Goal: Transaction & Acquisition: Purchase product/service

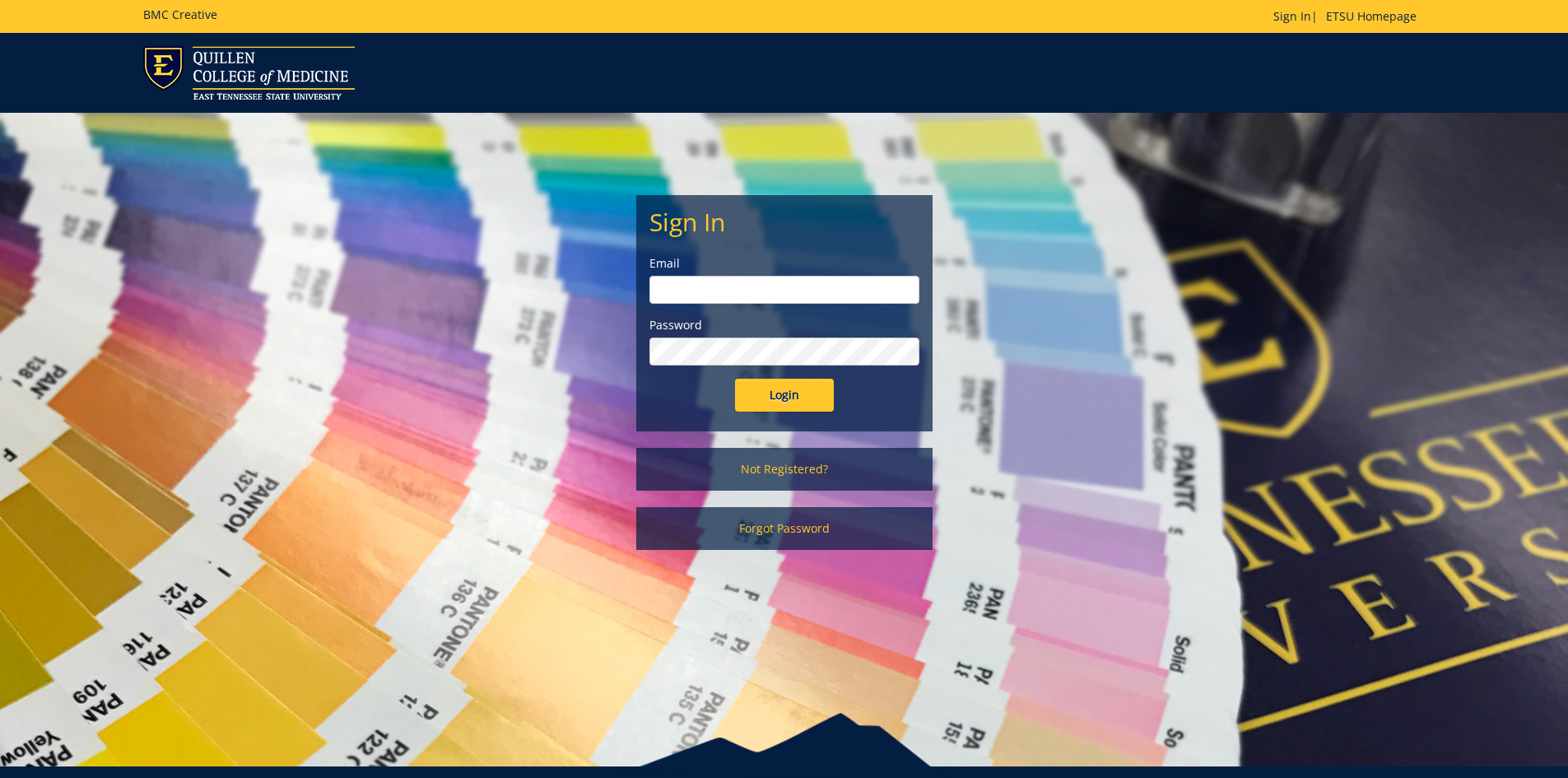
type input "jiac01@etsu.edu"
click at [782, 398] on input "Login" at bounding box center [784, 395] width 99 height 33
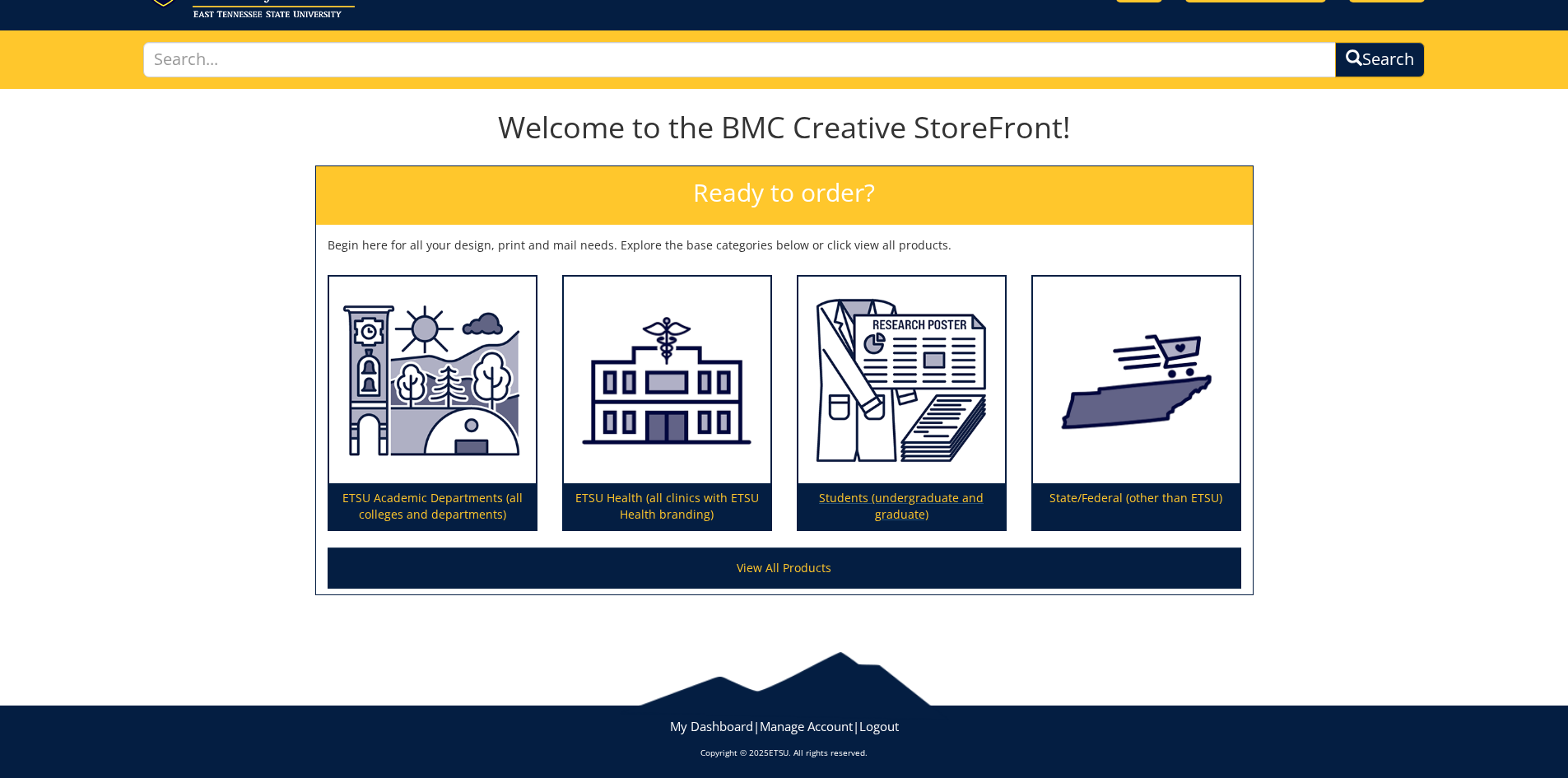
scroll to position [87, 0]
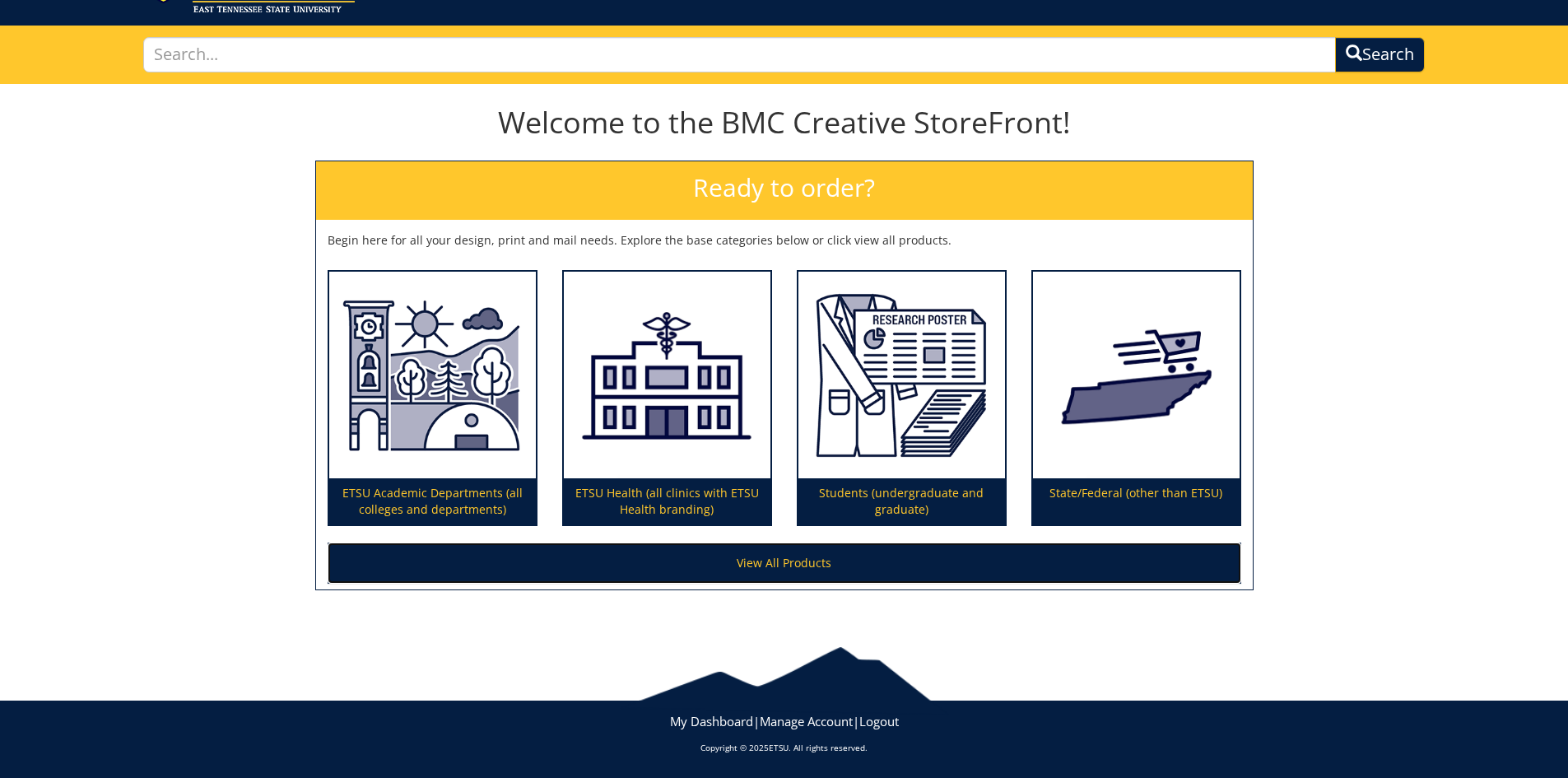
click at [793, 574] on link "View All Products" at bounding box center [784, 563] width 913 height 41
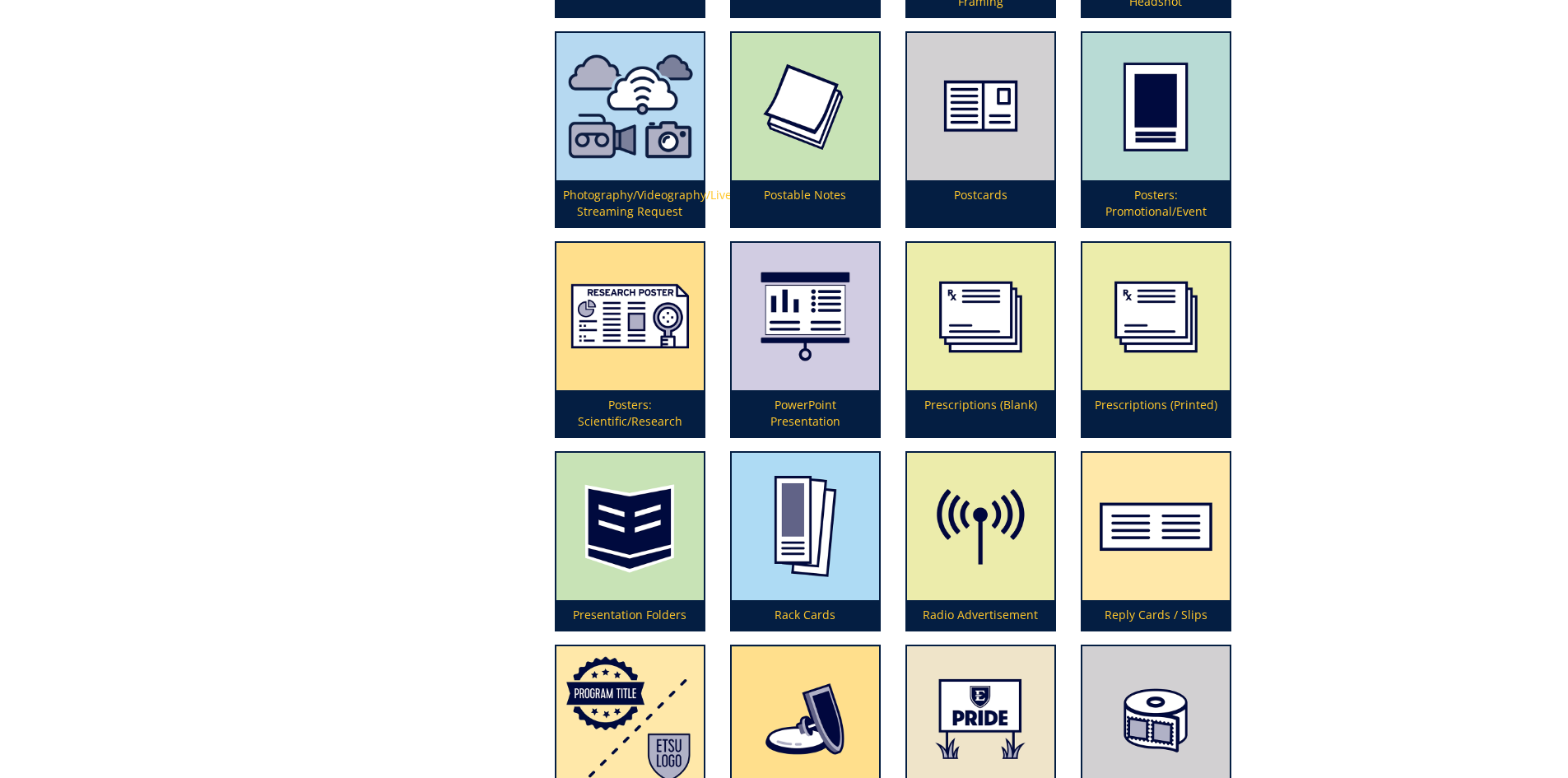
scroll to position [3950, 0]
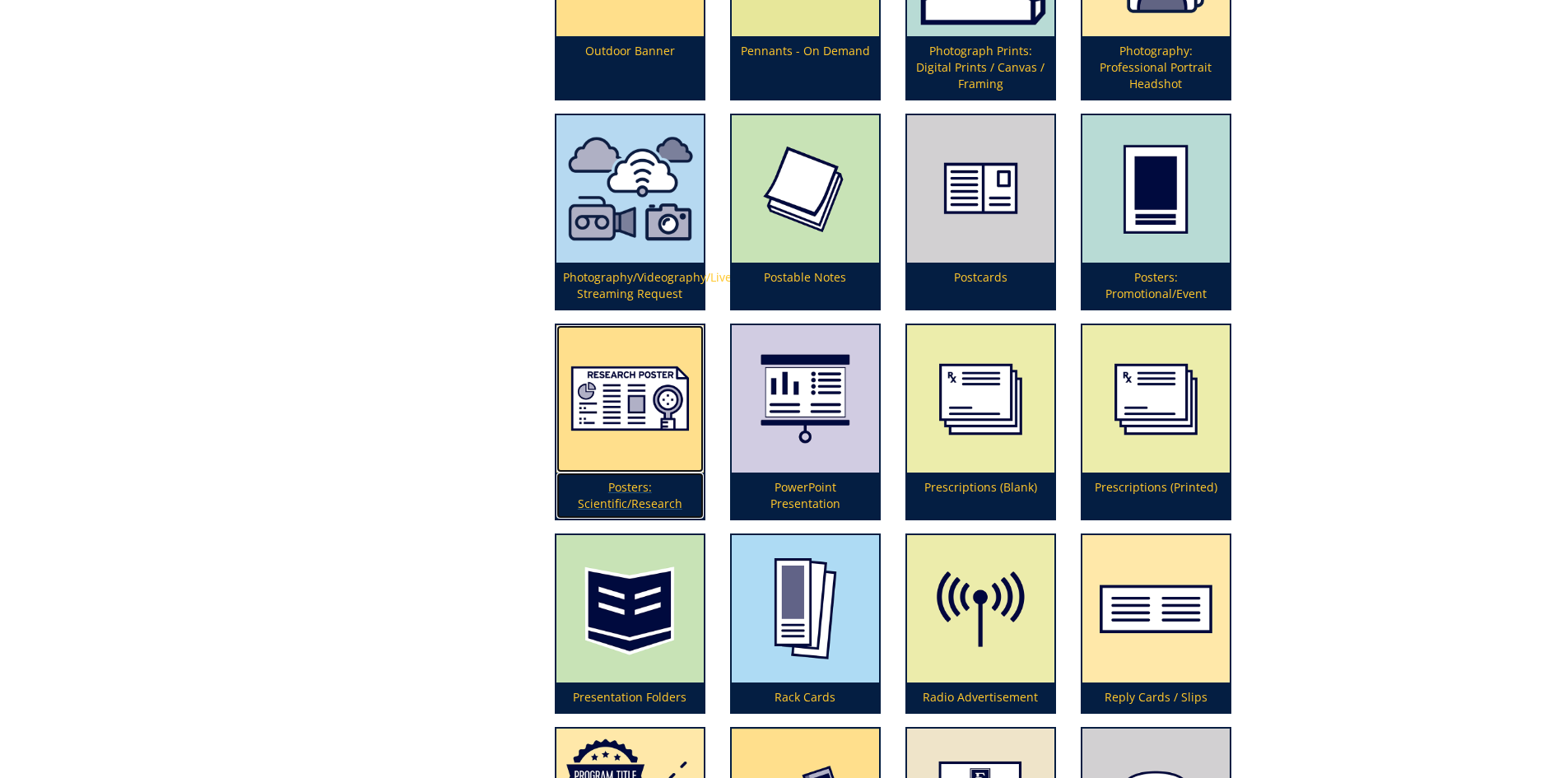
click at [658, 417] on img at bounding box center [630, 398] width 147 height 147
